Goal: Task Accomplishment & Management: Use online tool/utility

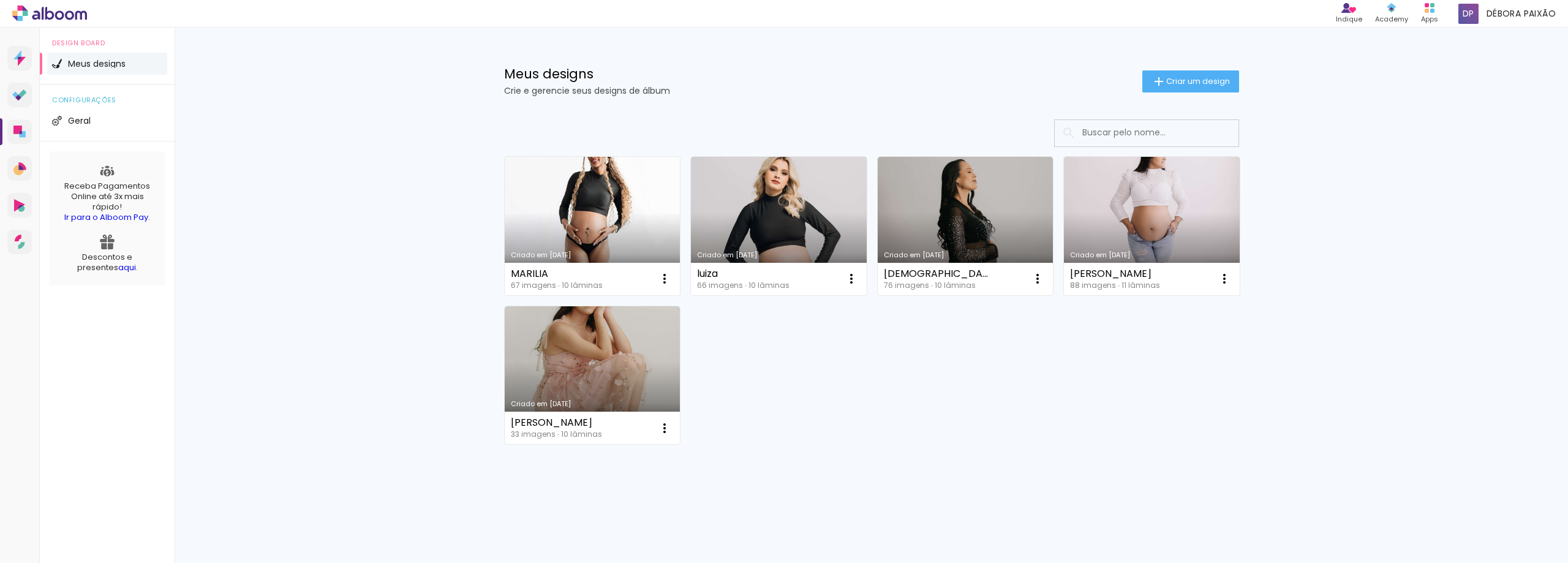
click at [667, 192] on link "Criado em [DATE]" at bounding box center [592, 225] width 176 height 138
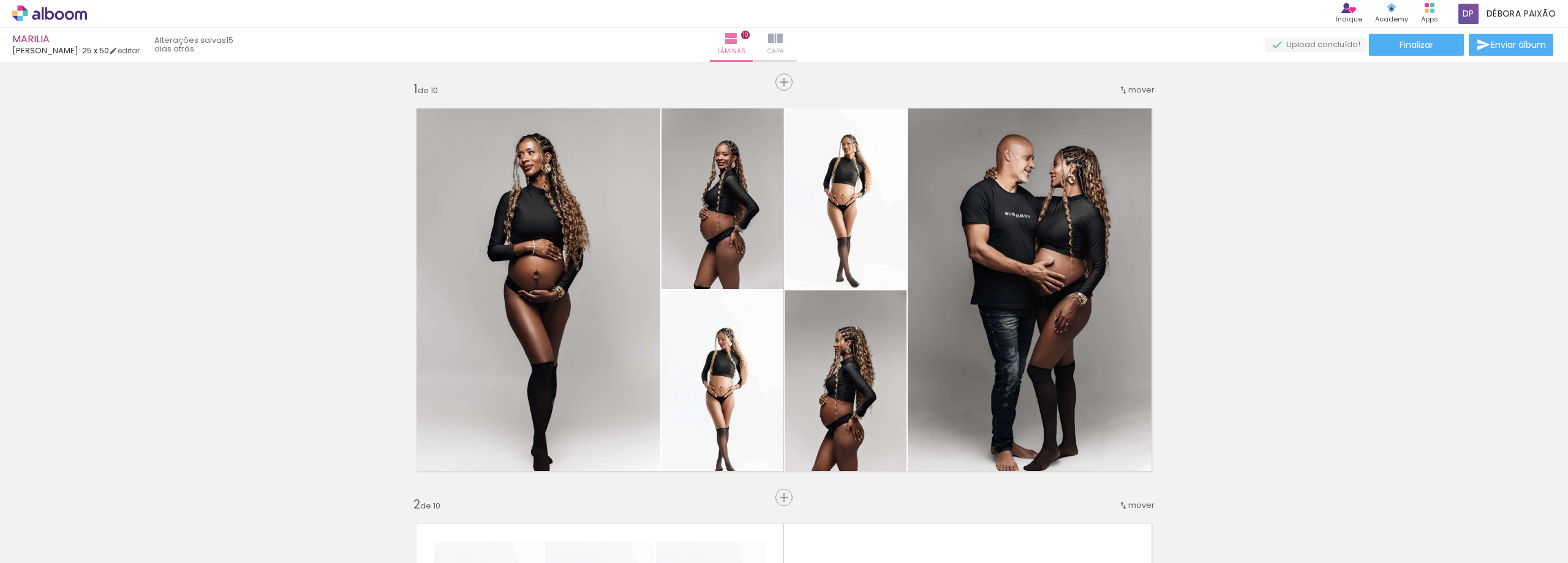
click at [783, 42] on iron-icon at bounding box center [775, 38] width 14 height 14
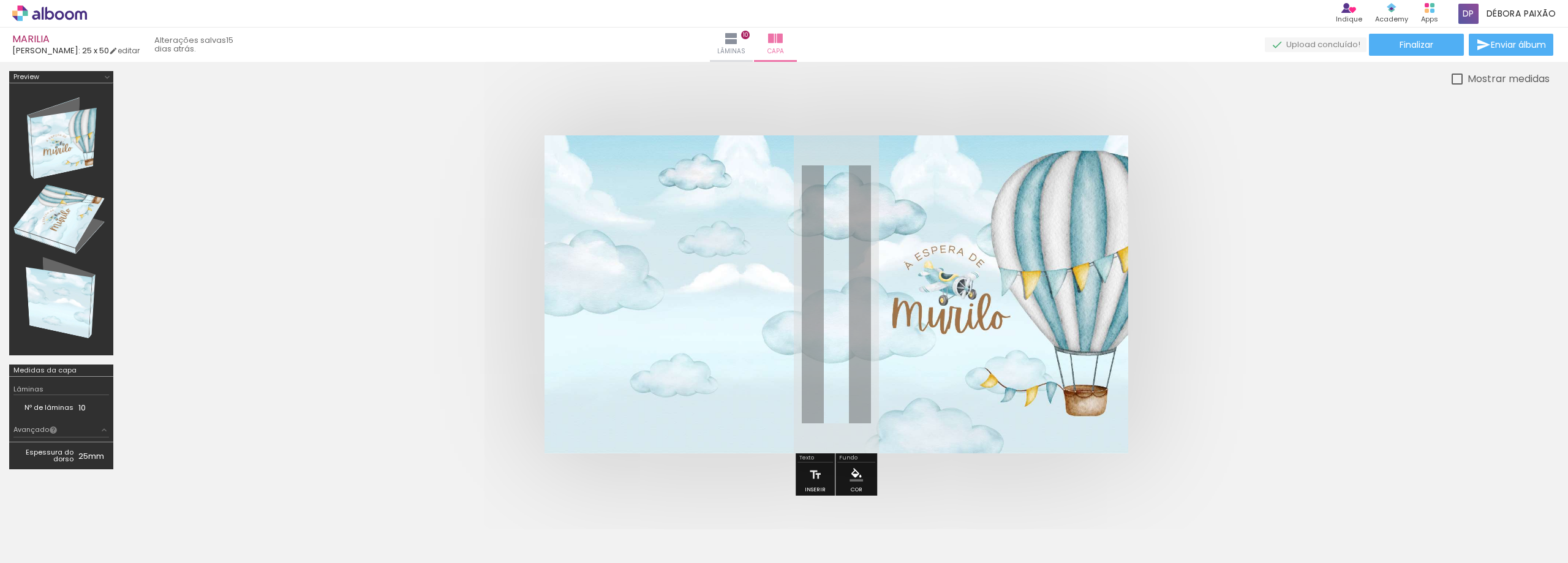
click at [1003, 325] on quentale-photo at bounding box center [837, 294] width 584 height 318
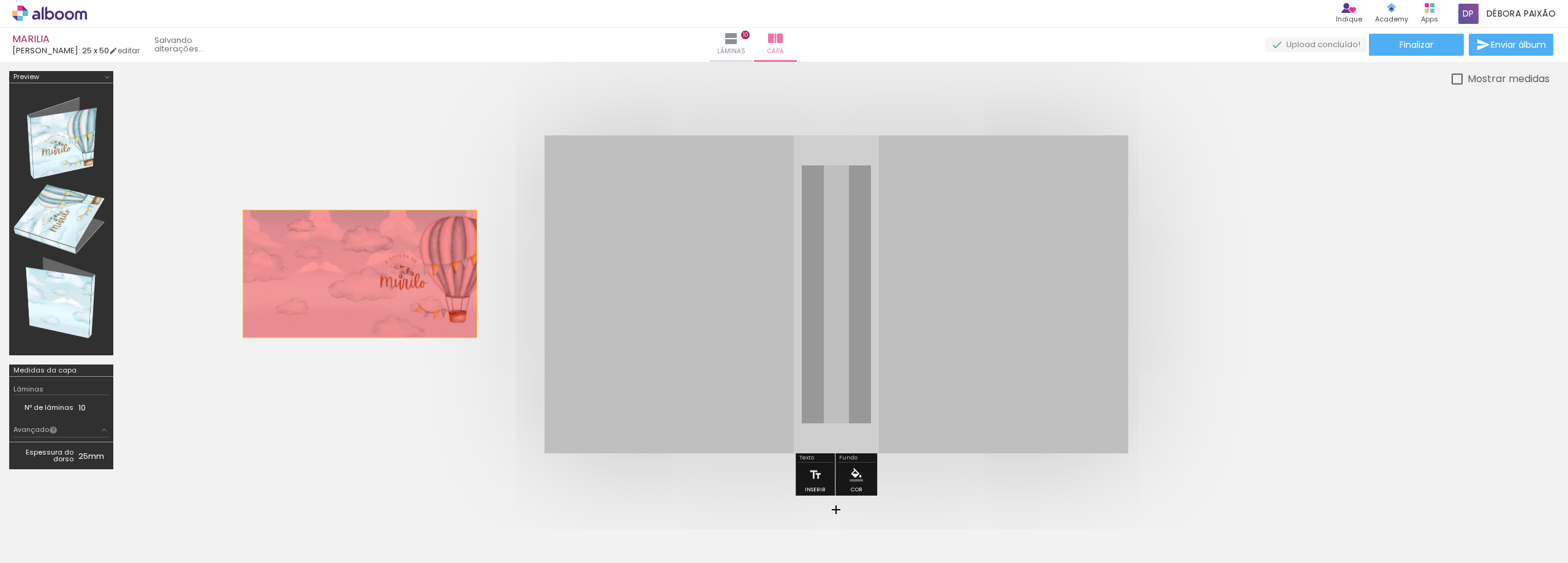
drag, startPoint x: 1022, startPoint y: 308, endPoint x: 358, endPoint y: 270, distance: 665.1
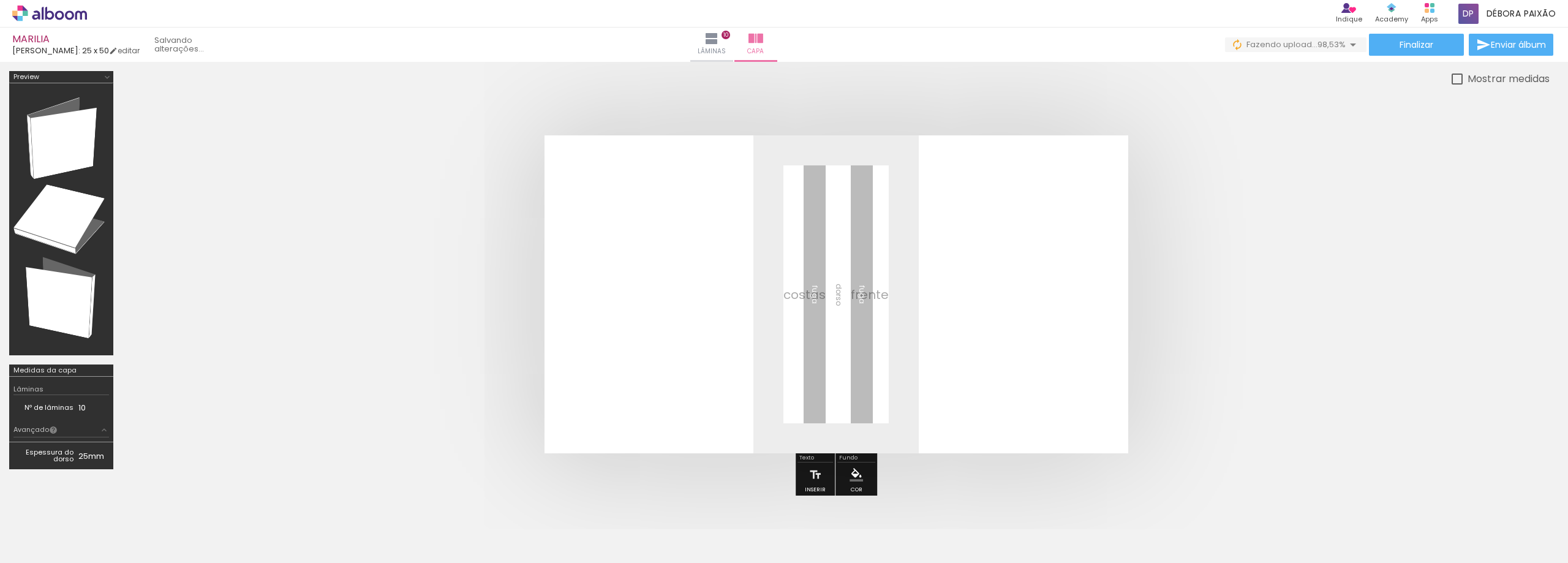
scroll to position [0, 2891]
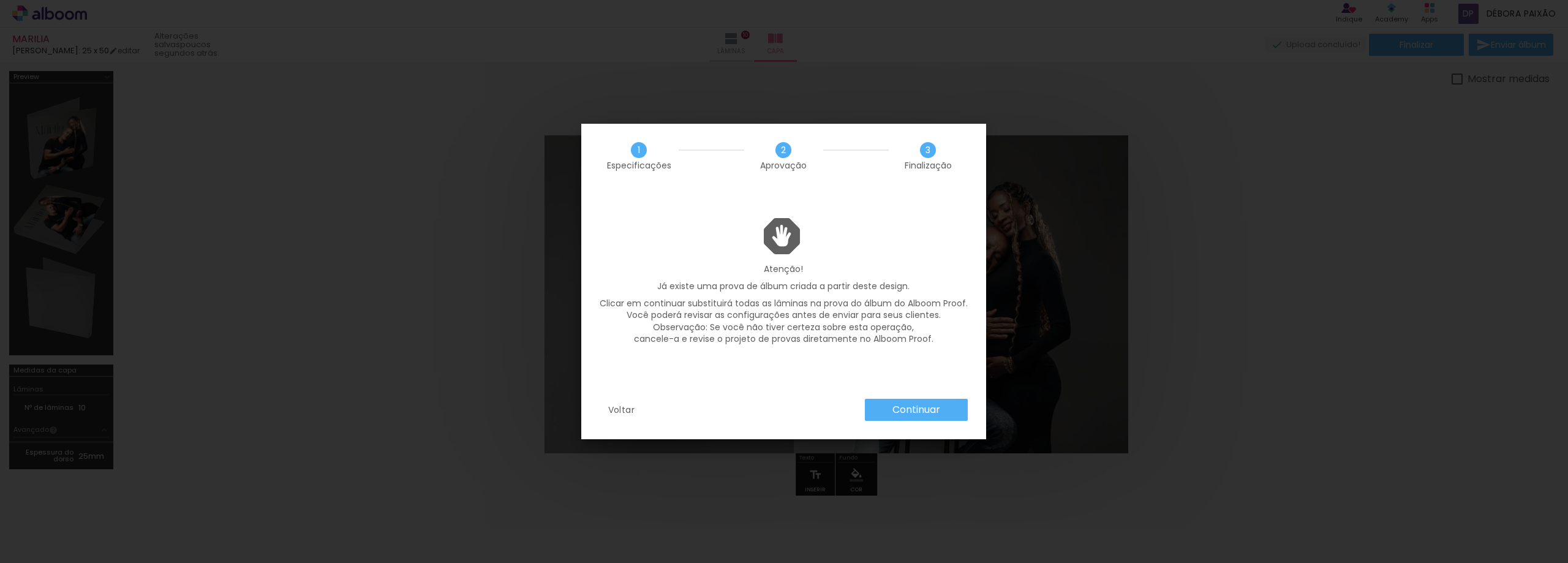
scroll to position [0, 3201]
click at [895, 399] on paper-button "Continuar" at bounding box center [916, 409] width 103 height 22
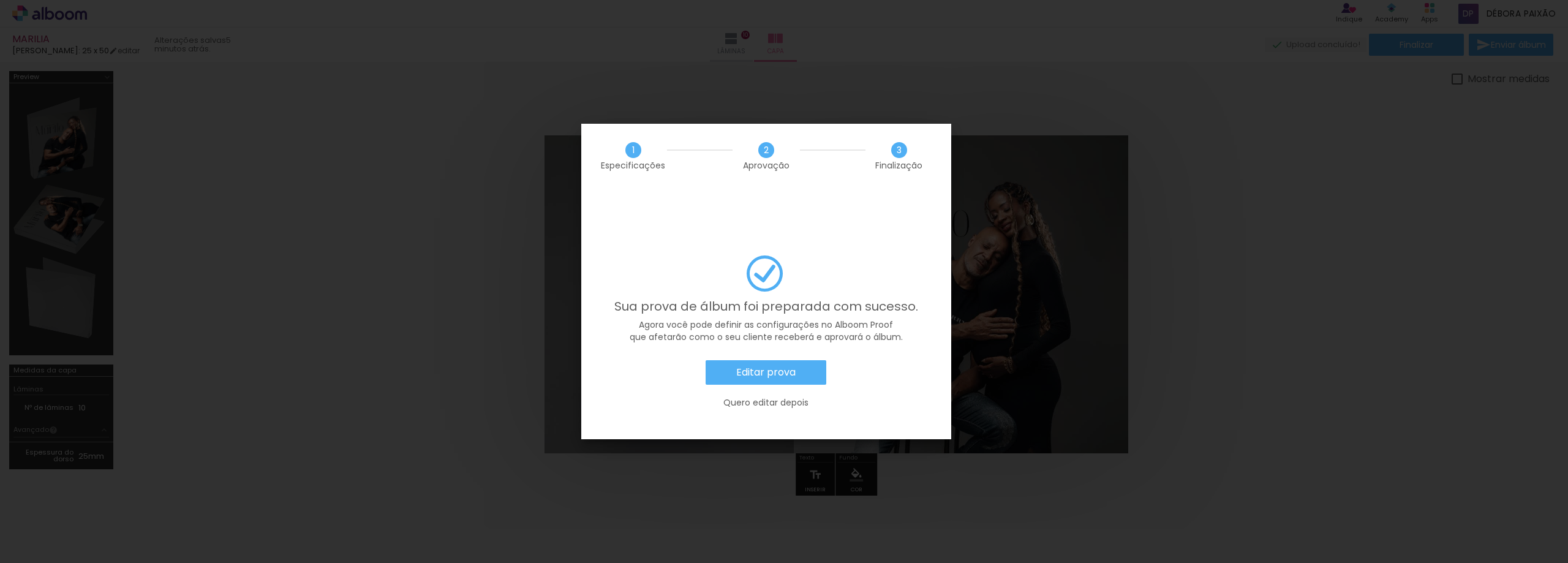
click at [0, 0] on slot "Editar prova" at bounding box center [0, 0] width 0 height 0
